Goal: Task Accomplishment & Management: Manage account settings

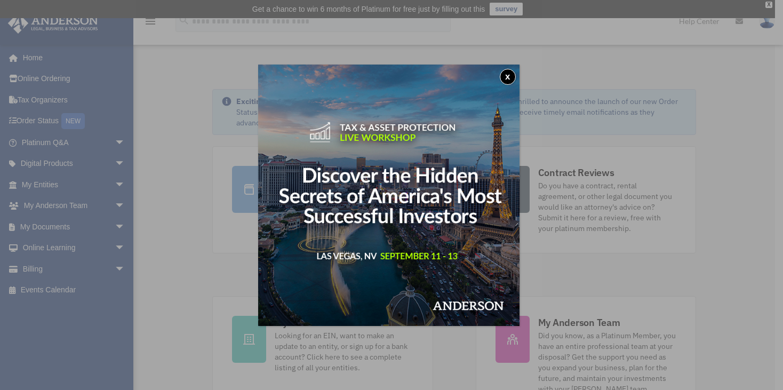
click at [510, 77] on button "x" at bounding box center [508, 77] width 16 height 16
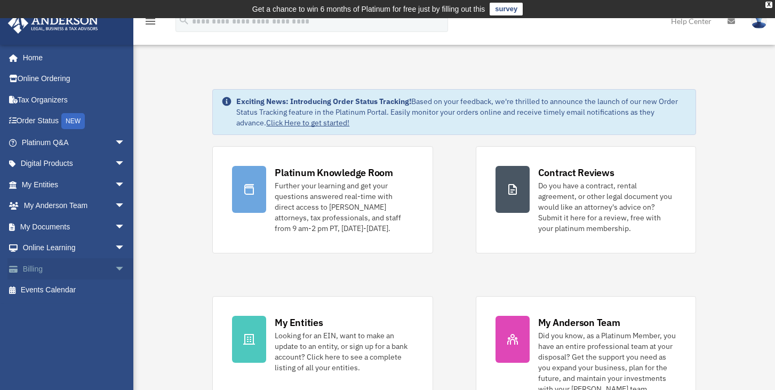
click at [50, 273] on link "Billing arrow_drop_down" at bounding box center [74, 268] width 134 height 21
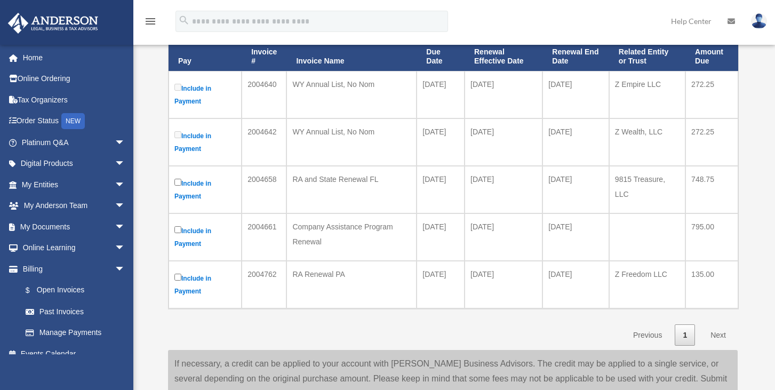
scroll to position [208, 0]
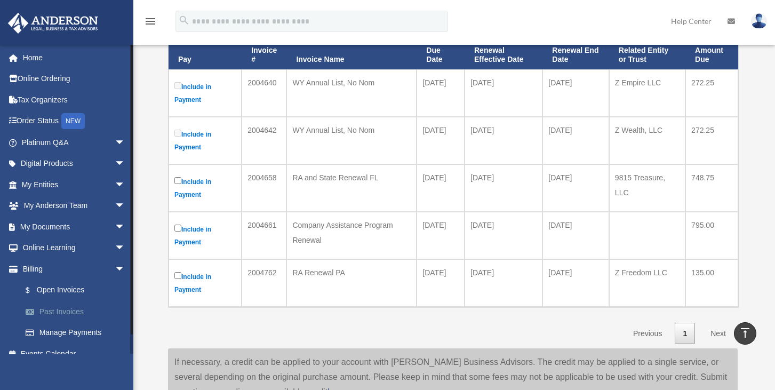
click at [70, 315] on link "Past Invoices" at bounding box center [78, 311] width 126 height 21
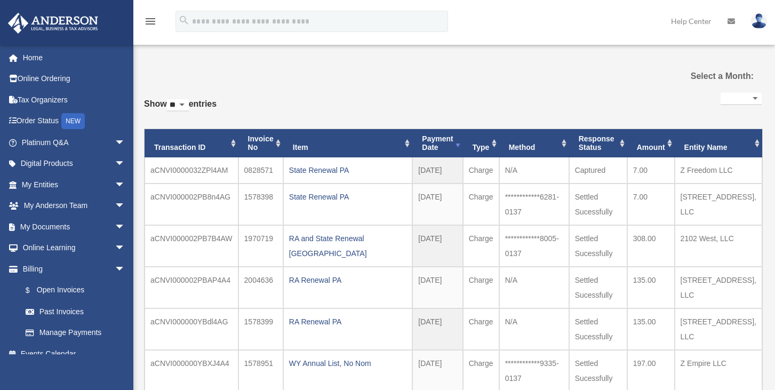
select select
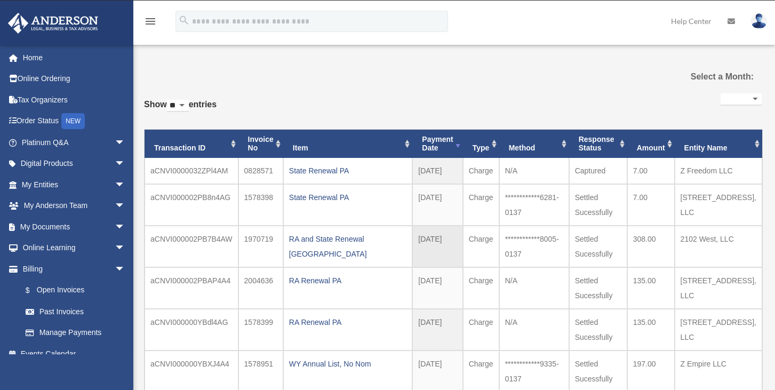
scroll to position [19, 0]
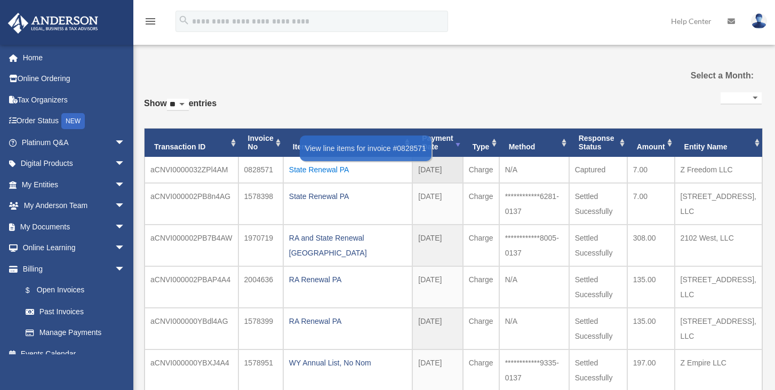
click at [326, 170] on div "State Renewal PA" at bounding box center [347, 169] width 117 height 15
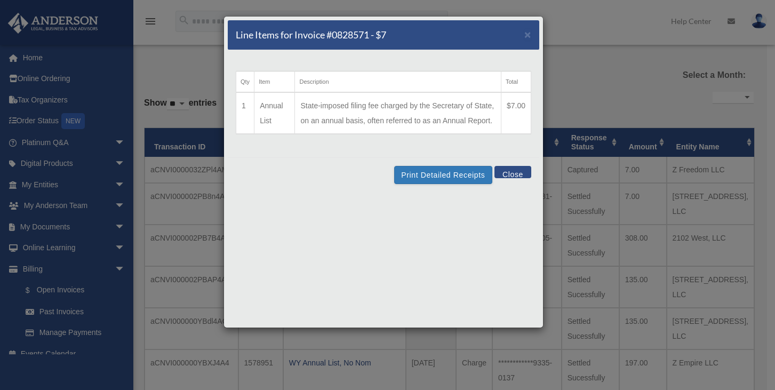
drag, startPoint x: 518, startPoint y: 171, endPoint x: 533, endPoint y: 152, distance: 23.9
click at [518, 171] on button "Close" at bounding box center [512, 172] width 37 height 12
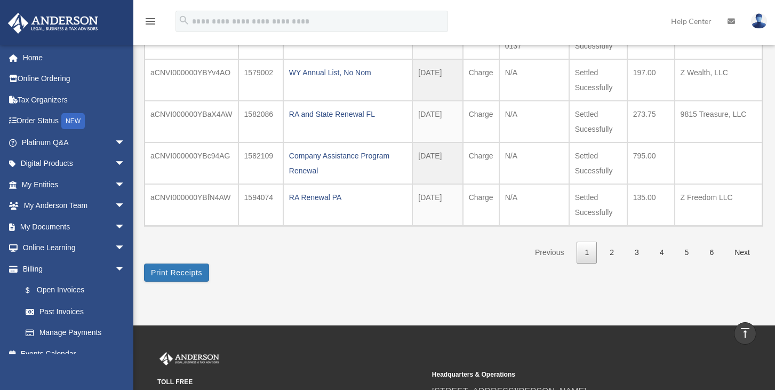
scroll to position [388, 0]
